Goal: Find contact information

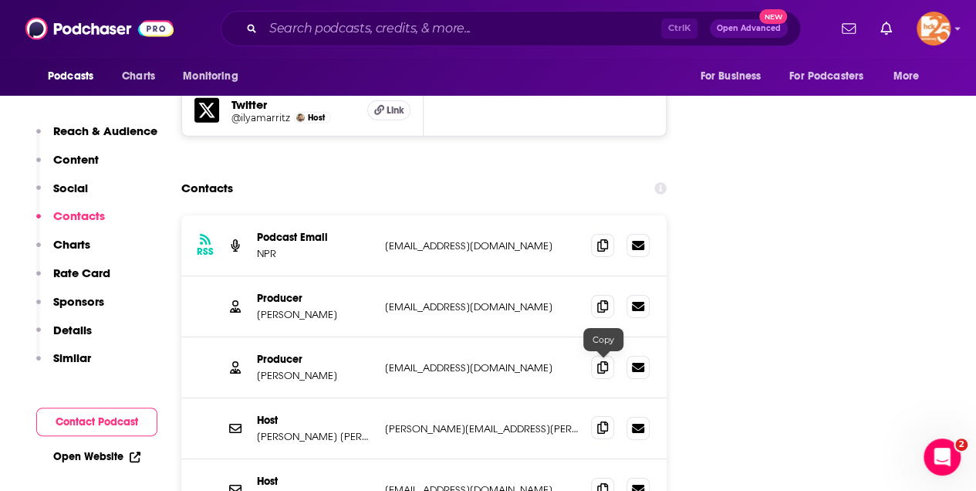
click at [605, 421] on icon at bounding box center [602, 427] width 11 height 12
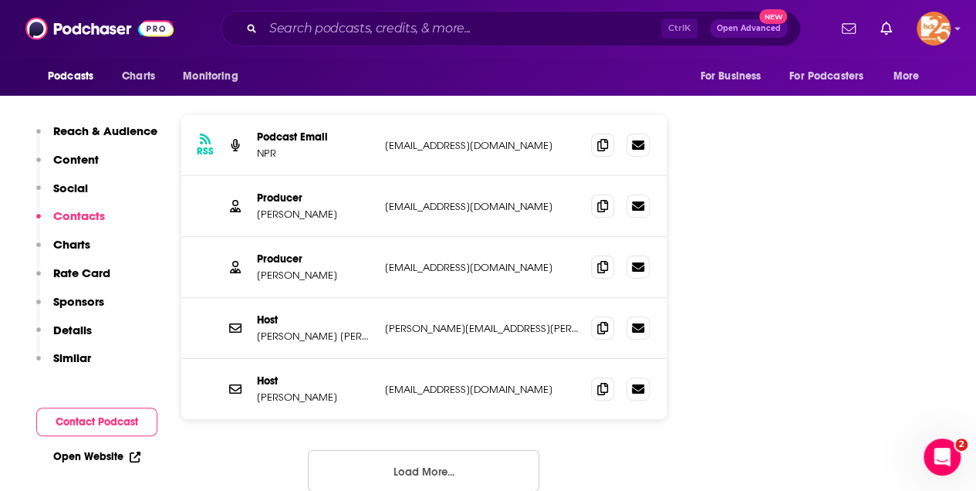
scroll to position [2520, 0]
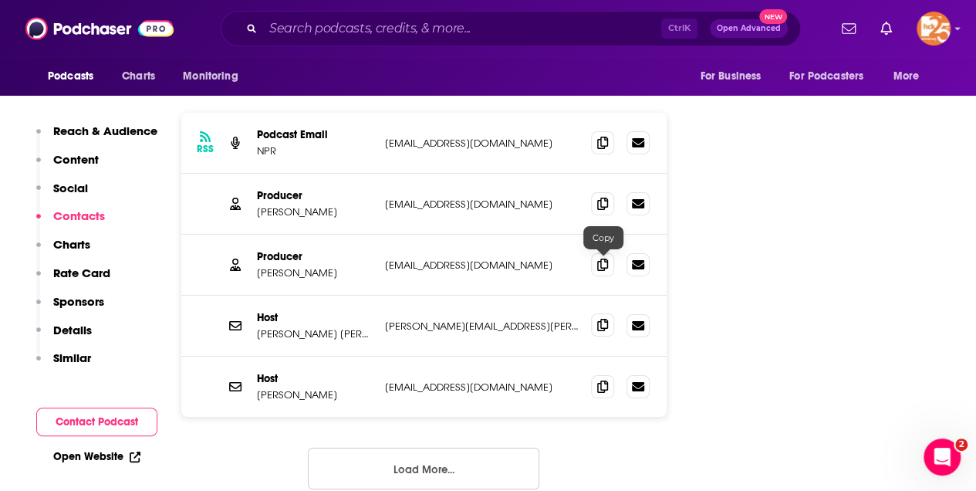
click at [597, 313] on span at bounding box center [602, 324] width 23 height 23
click at [597, 374] on span at bounding box center [602, 385] width 23 height 23
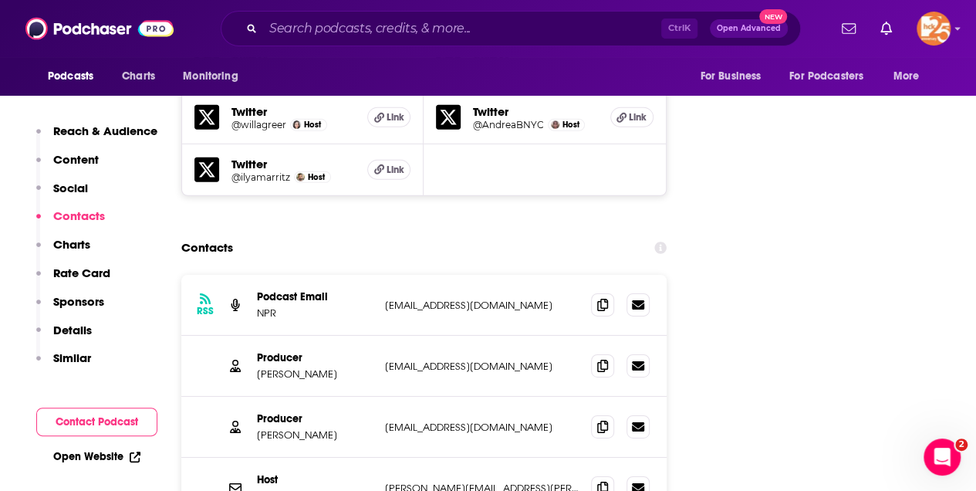
scroll to position [2418, 0]
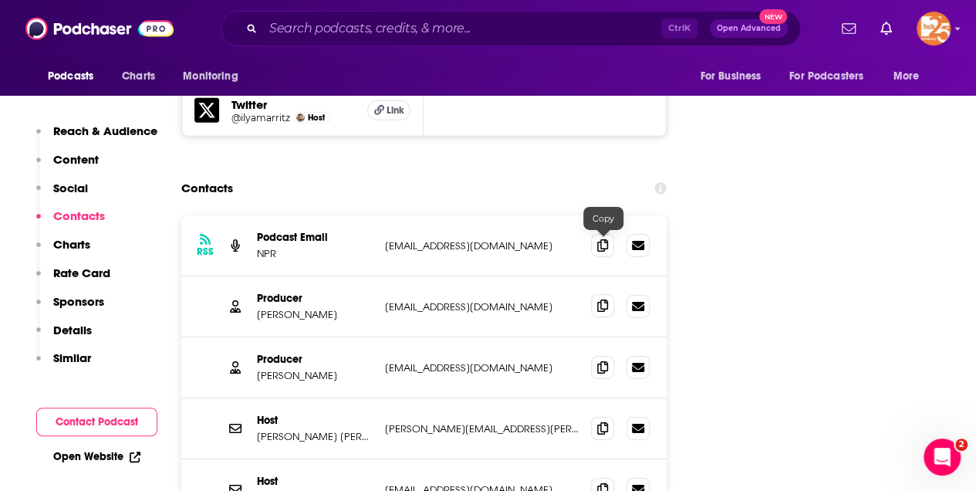
click at [603, 299] on icon at bounding box center [602, 305] width 11 height 12
click at [605, 238] on icon at bounding box center [602, 244] width 11 height 12
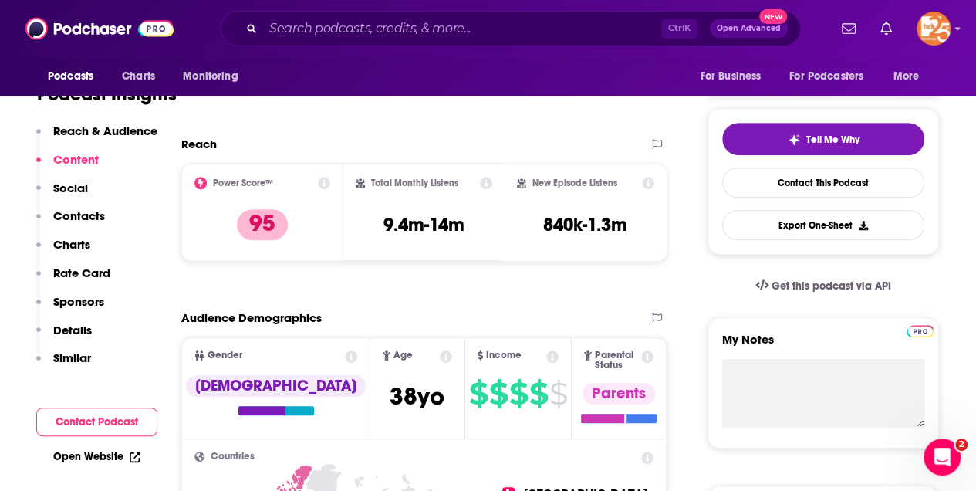
scroll to position [0, 0]
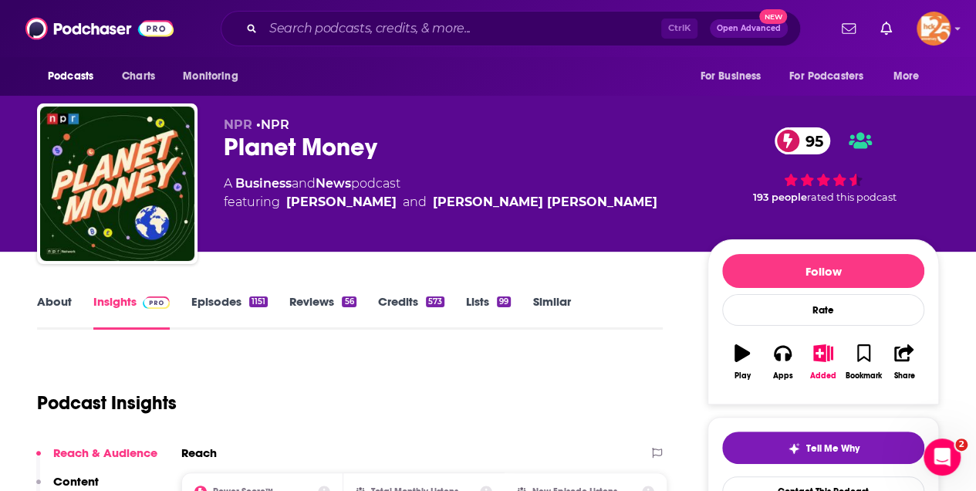
click at [51, 298] on link "About" at bounding box center [54, 311] width 35 height 35
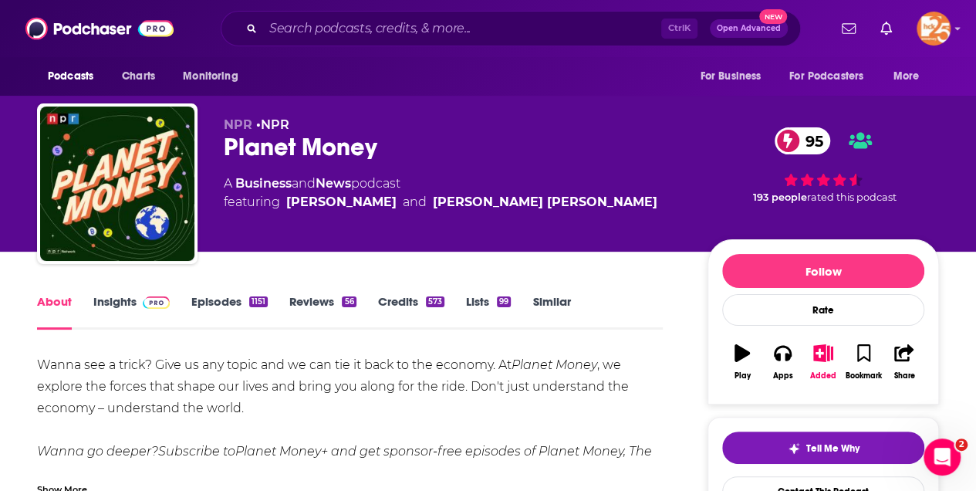
click at [133, 301] on link "Insights" at bounding box center [131, 311] width 76 height 35
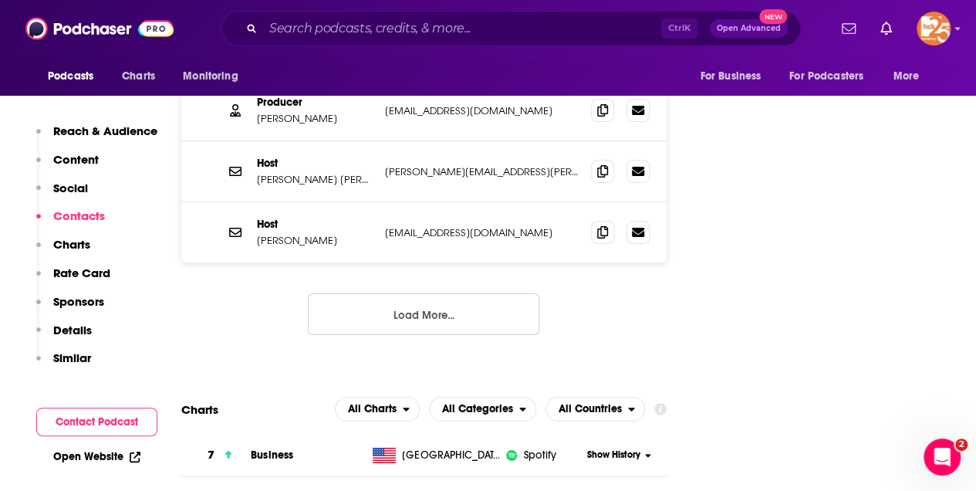
scroll to position [2624, 0]
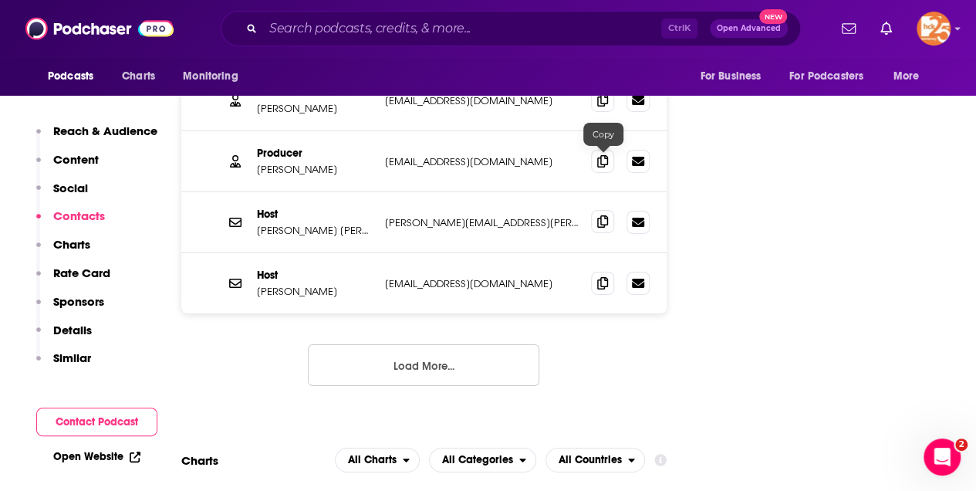
click at [604, 215] on icon at bounding box center [602, 221] width 11 height 12
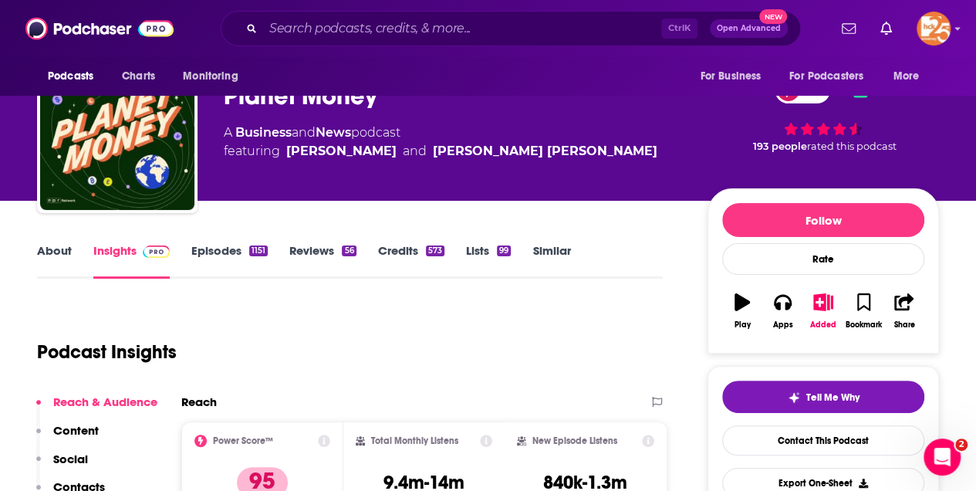
scroll to position [0, 0]
